Goal: Information Seeking & Learning: Learn about a topic

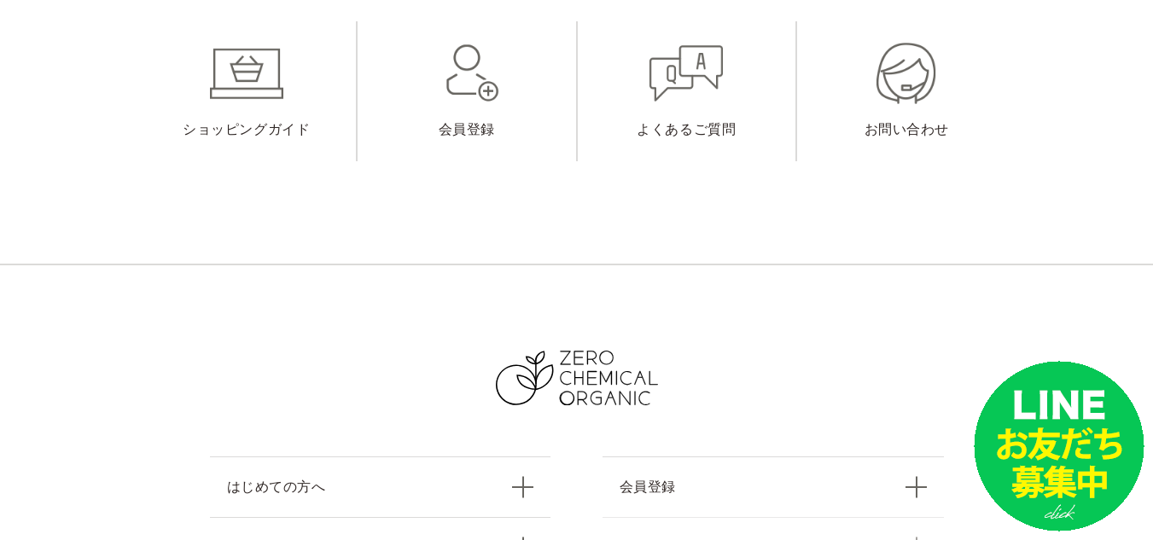
scroll to position [18092, 0]
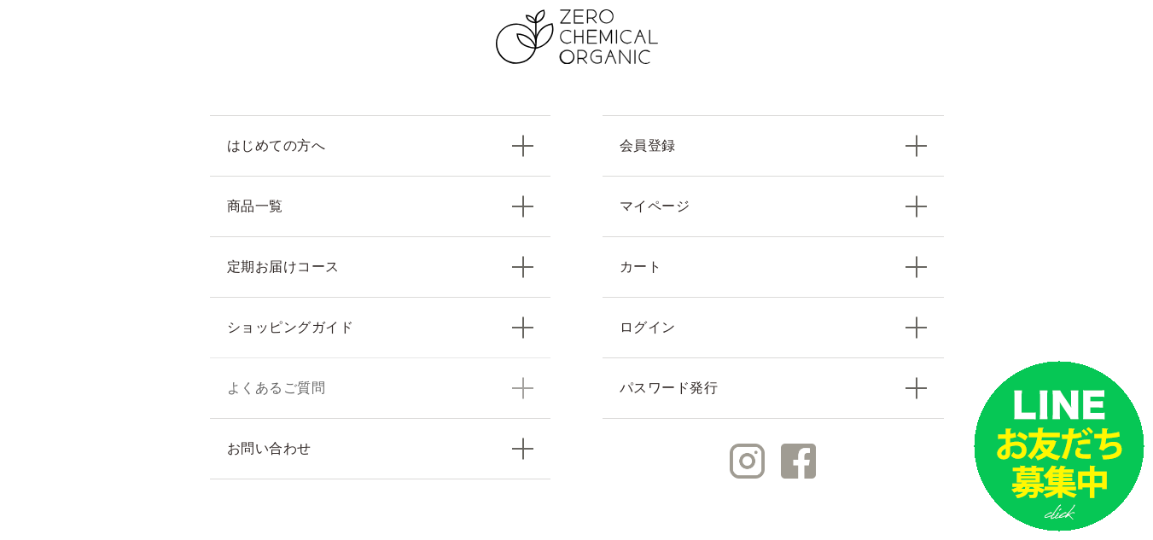
click at [434, 358] on link "よくあるご質問" at bounding box center [380, 388] width 341 height 61
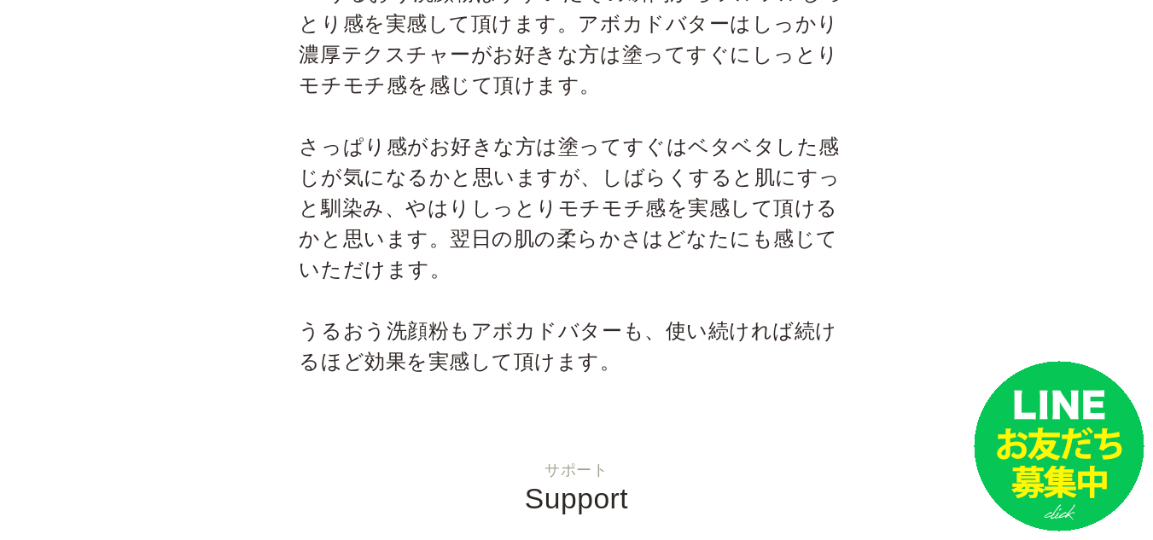
scroll to position [5718, 0]
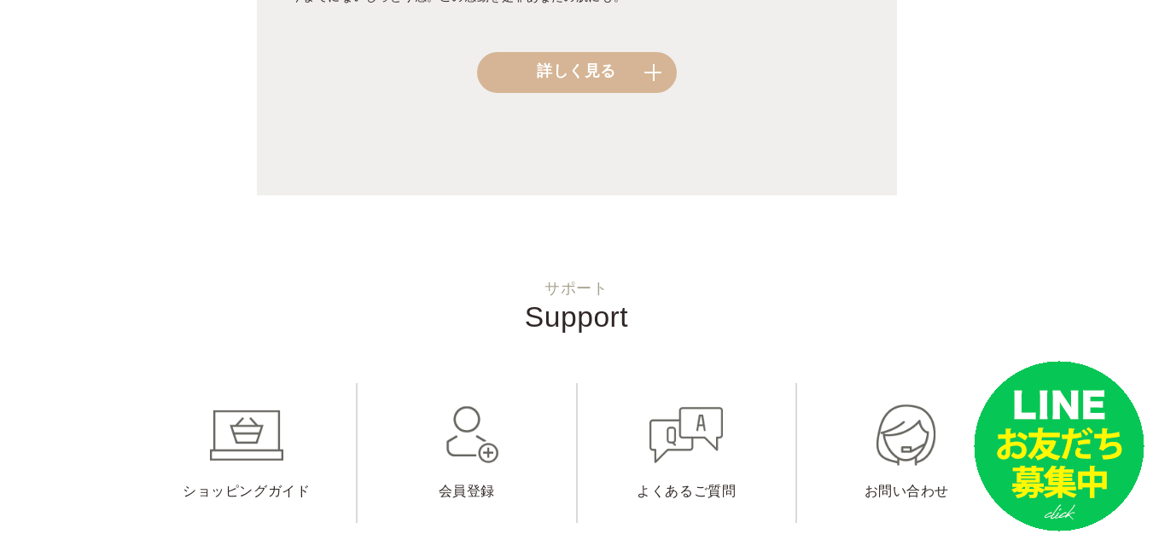
scroll to position [2219, 0]
